Goal: Navigation & Orientation: Find specific page/section

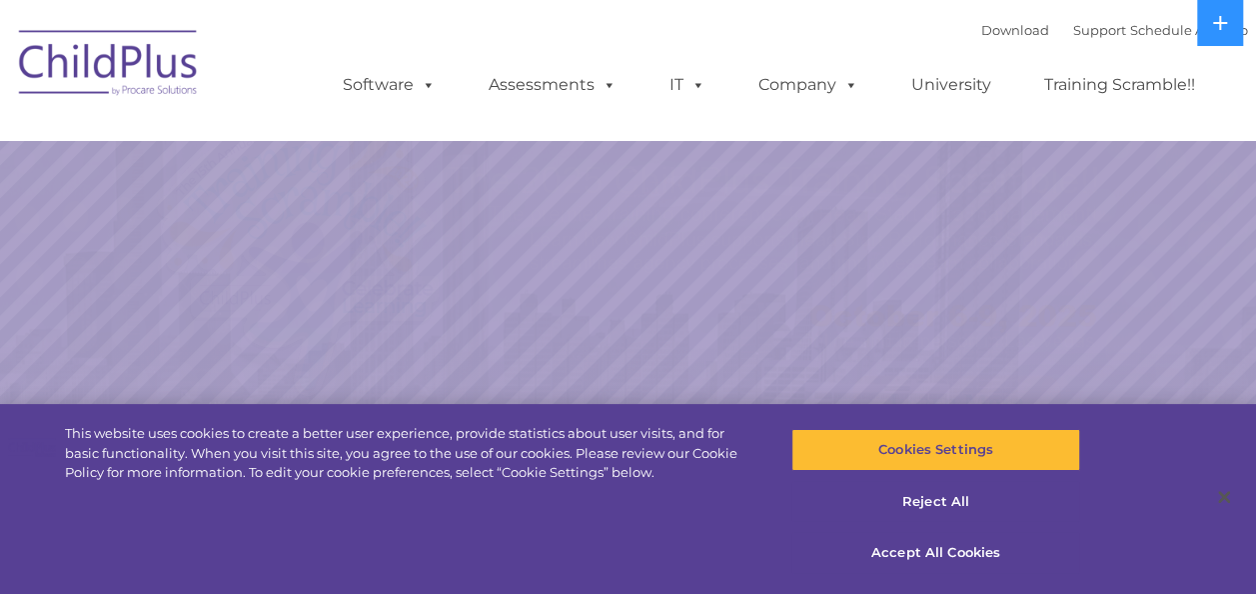
select select "MEDIUM"
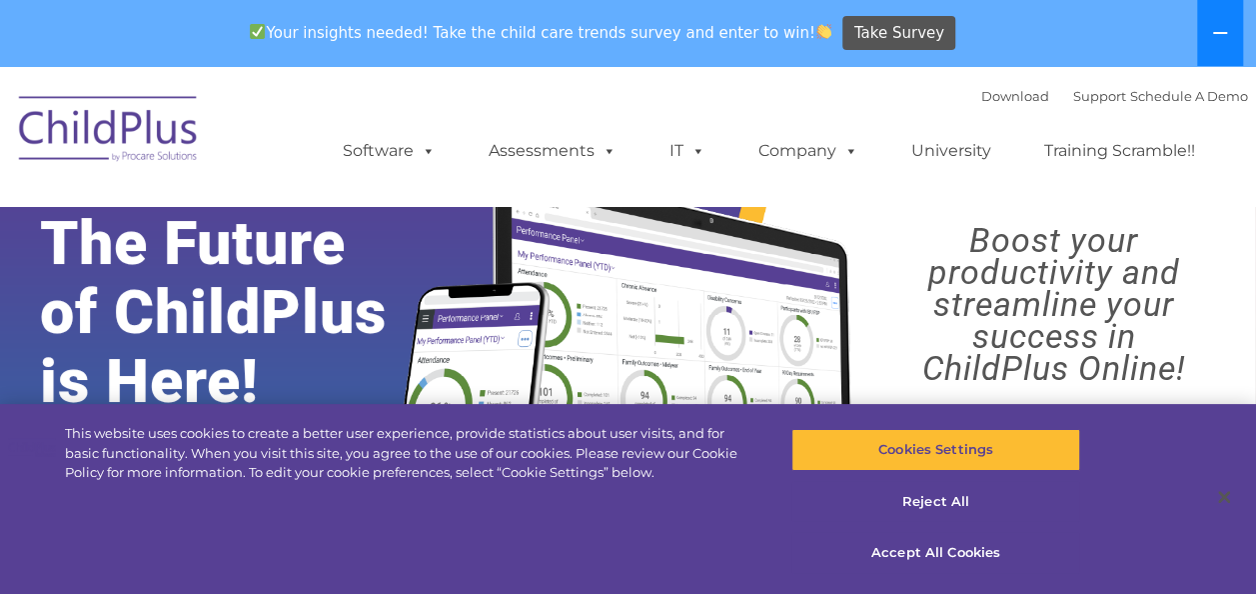
click at [1232, 29] on button at bounding box center [1220, 33] width 46 height 66
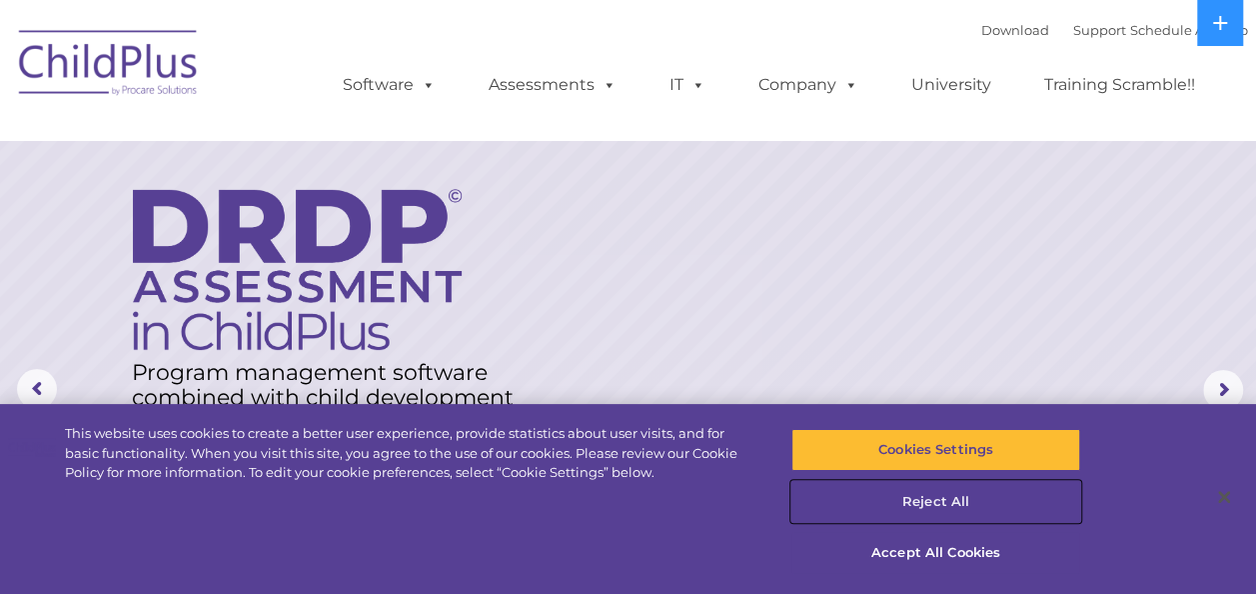
click at [945, 491] on button "Reject All" at bounding box center [935, 502] width 289 height 42
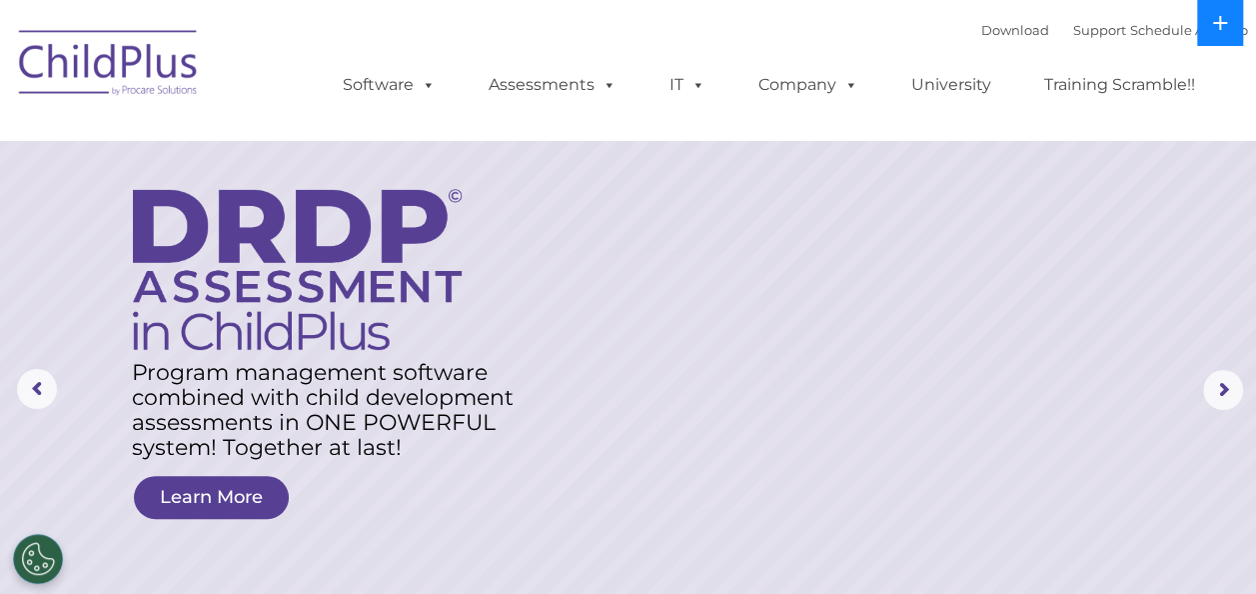
click at [1223, 21] on icon at bounding box center [1220, 23] width 16 height 16
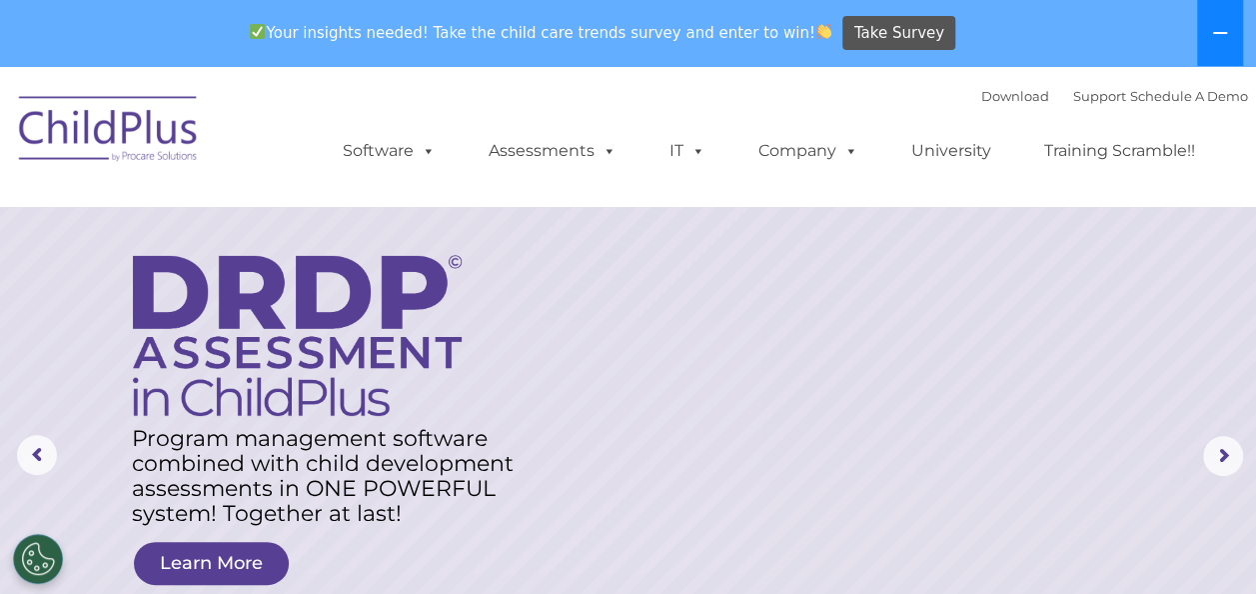
click at [1223, 21] on button at bounding box center [1220, 33] width 46 height 66
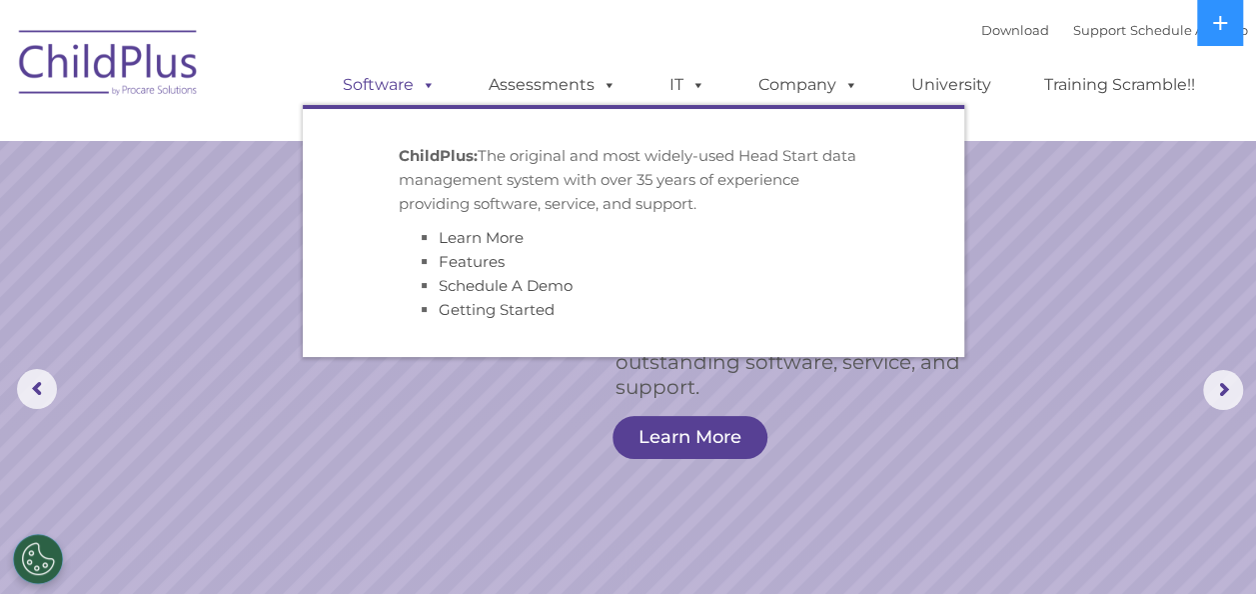
click at [428, 83] on span at bounding box center [425, 84] width 22 height 19
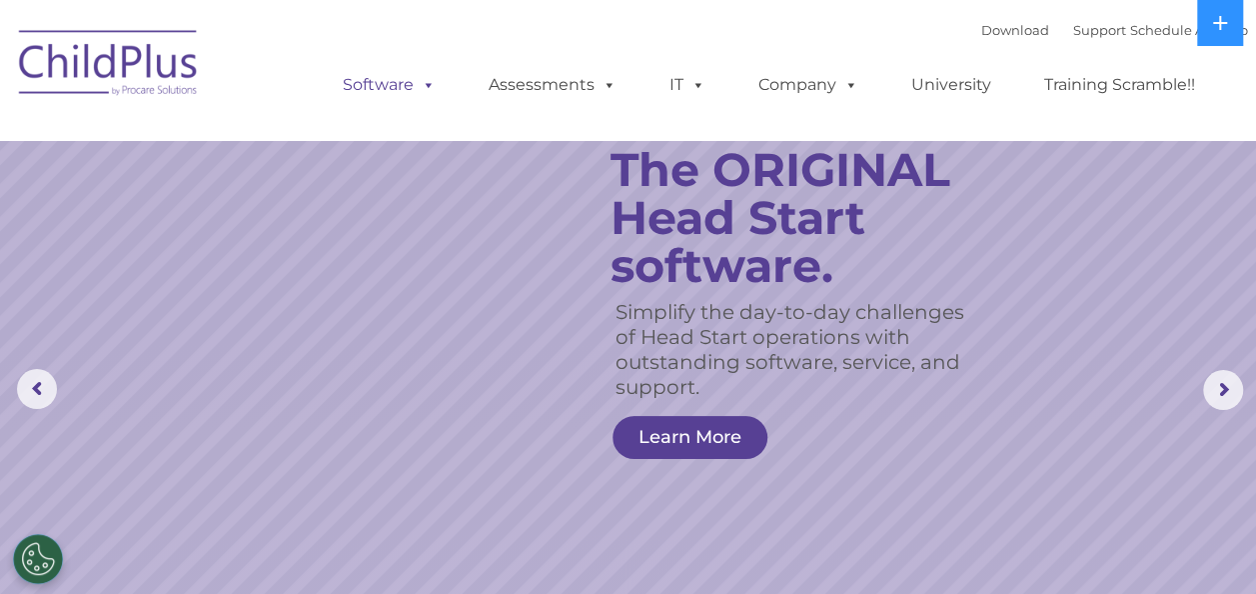
click at [428, 83] on span at bounding box center [425, 84] width 22 height 19
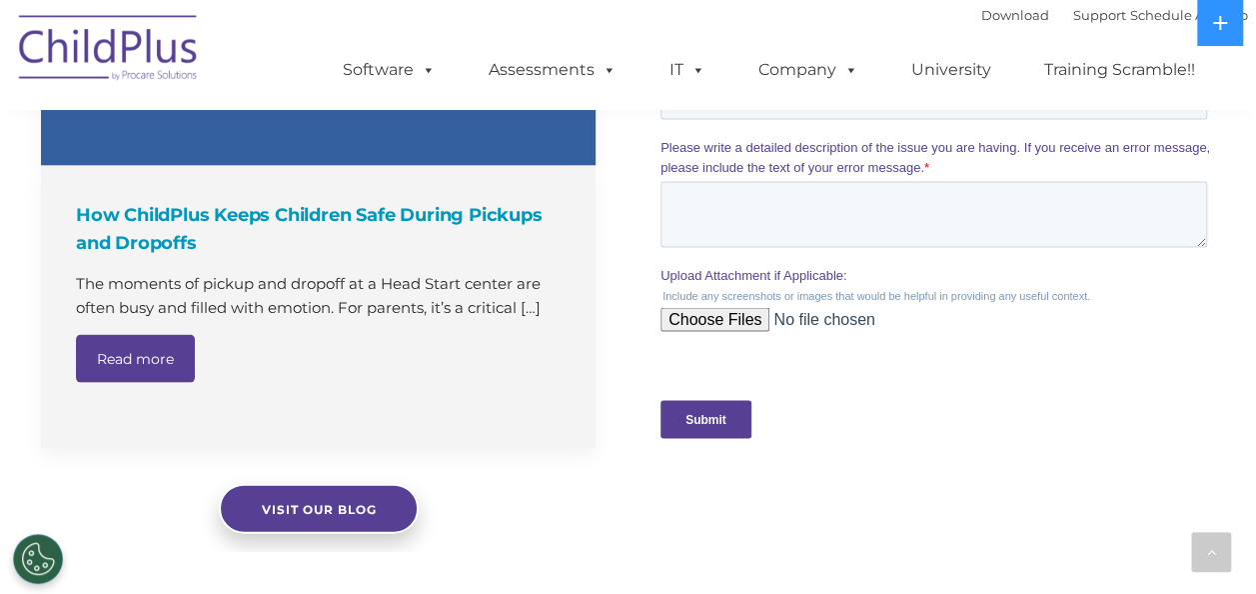
scroll to position [1918, 0]
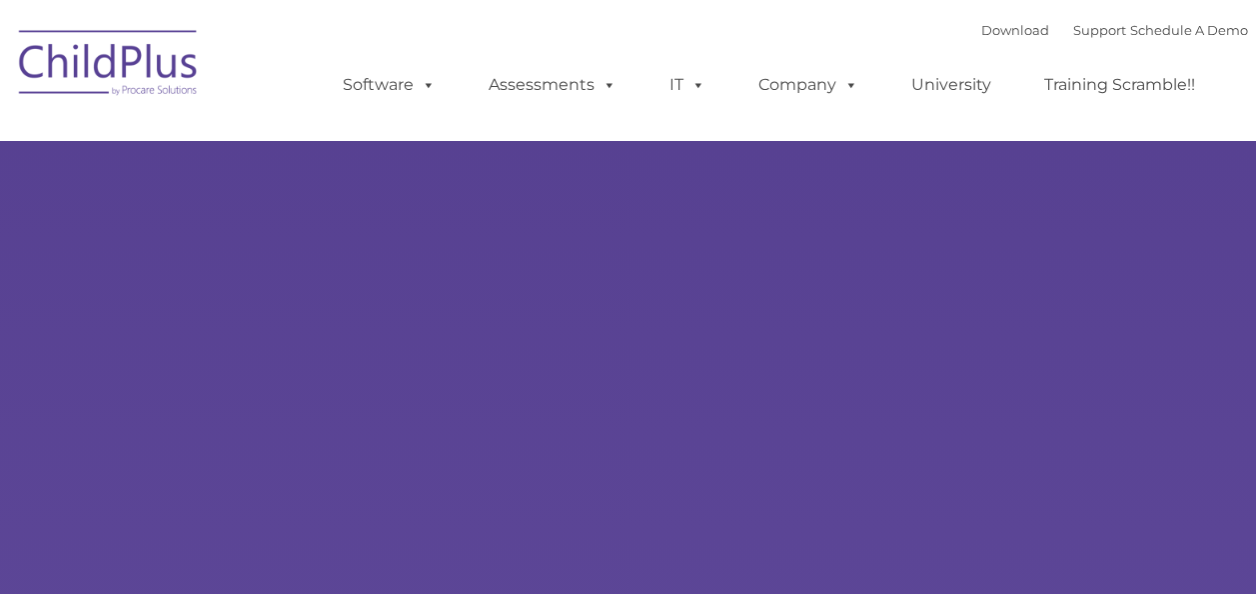
type input ""
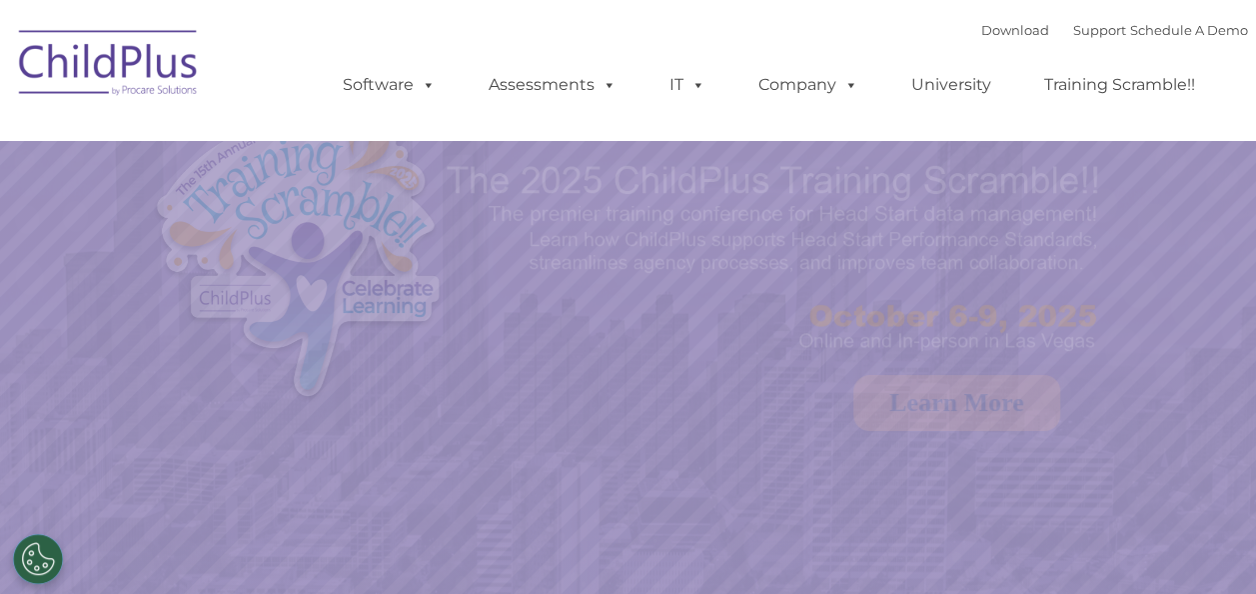
select select "MEDIUM"
